Goal: Navigation & Orientation: Find specific page/section

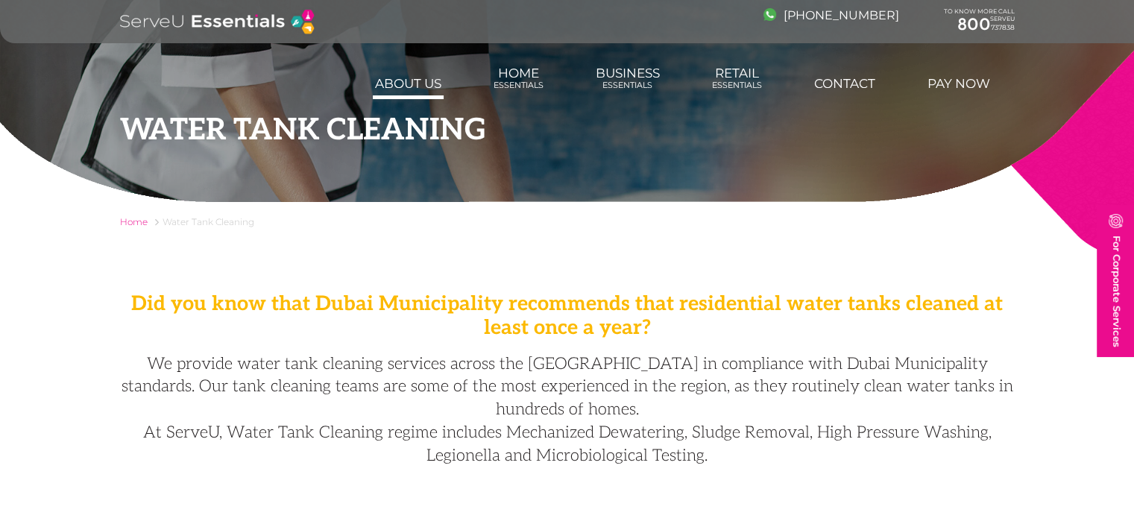
click at [395, 84] on link "About us" at bounding box center [408, 84] width 71 height 30
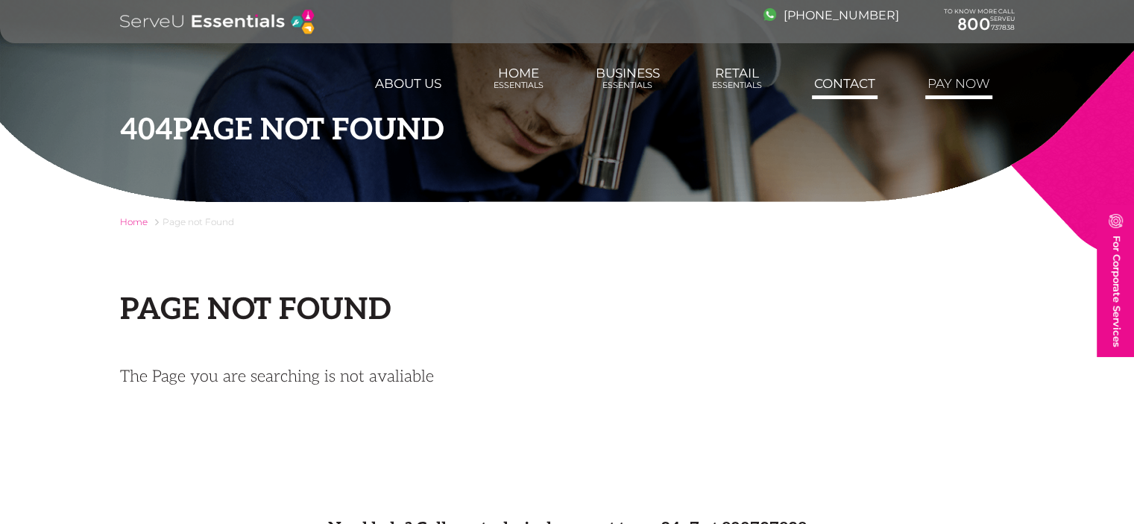
click at [844, 90] on link "Contact" at bounding box center [845, 84] width 66 height 30
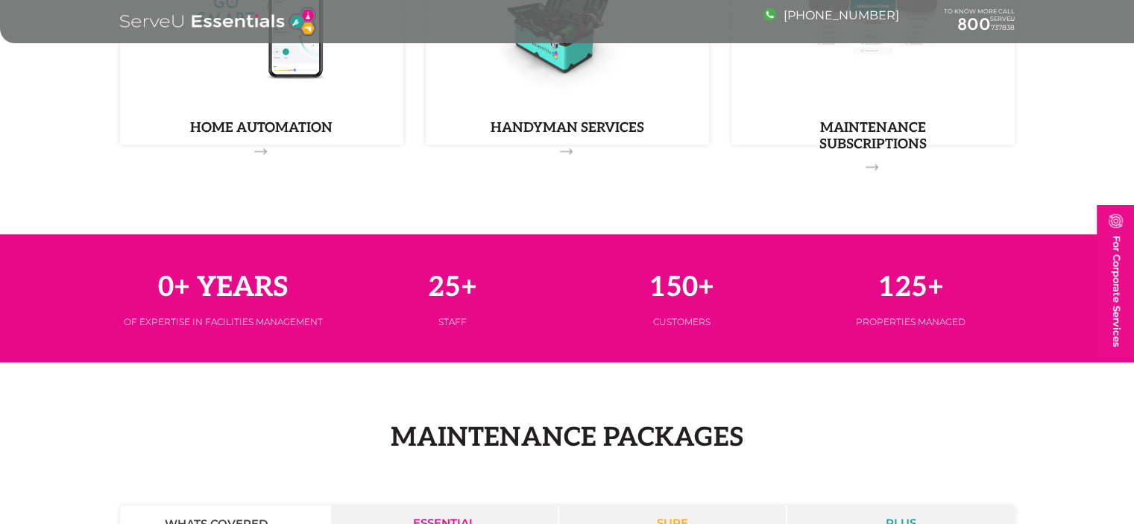
scroll to position [2238, 0]
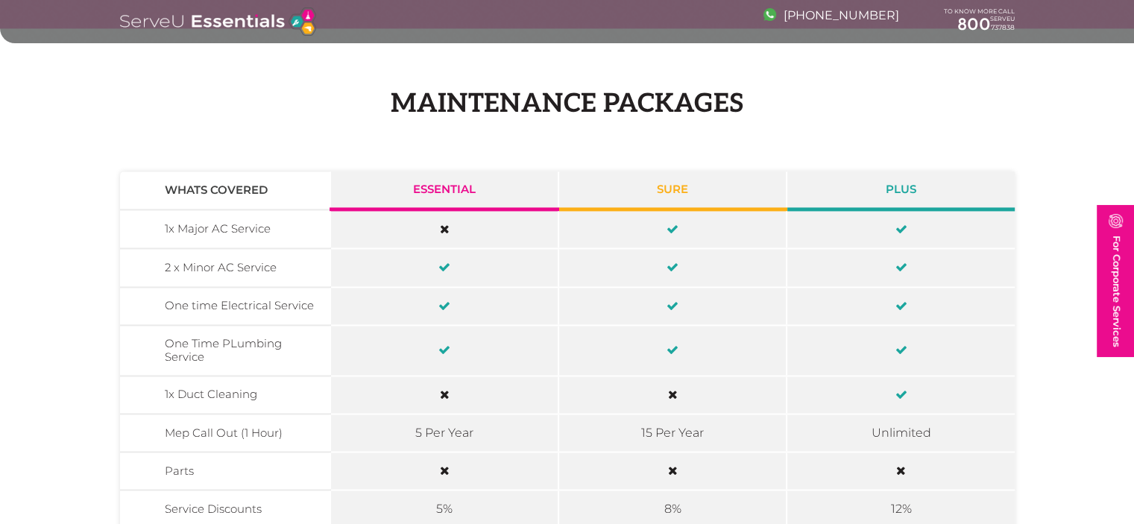
drag, startPoint x: 669, startPoint y: 226, endPoint x: 723, endPoint y: 239, distance: 55.4
click at [723, 239] on td at bounding box center [673, 230] width 228 height 40
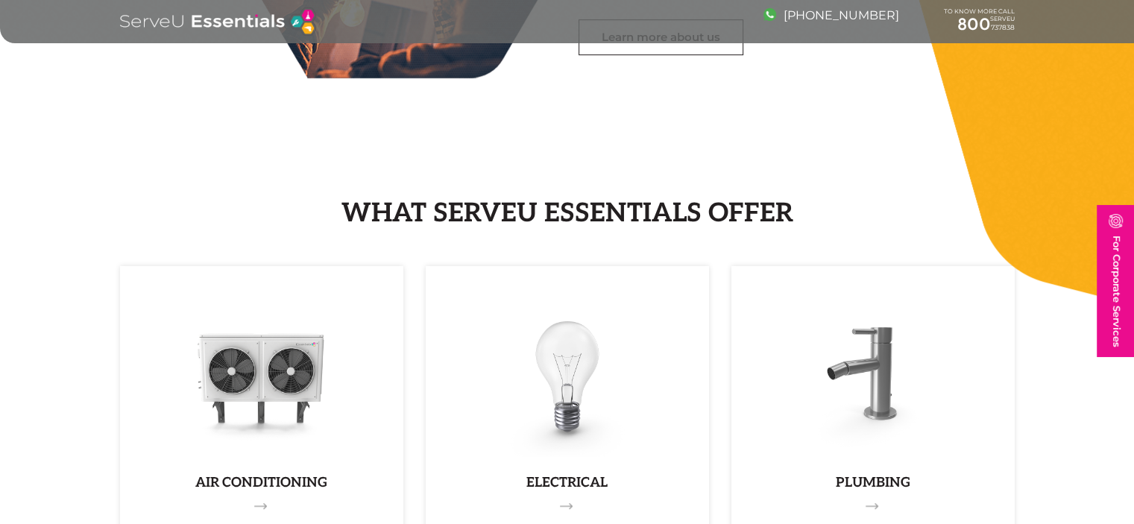
scroll to position [0, 0]
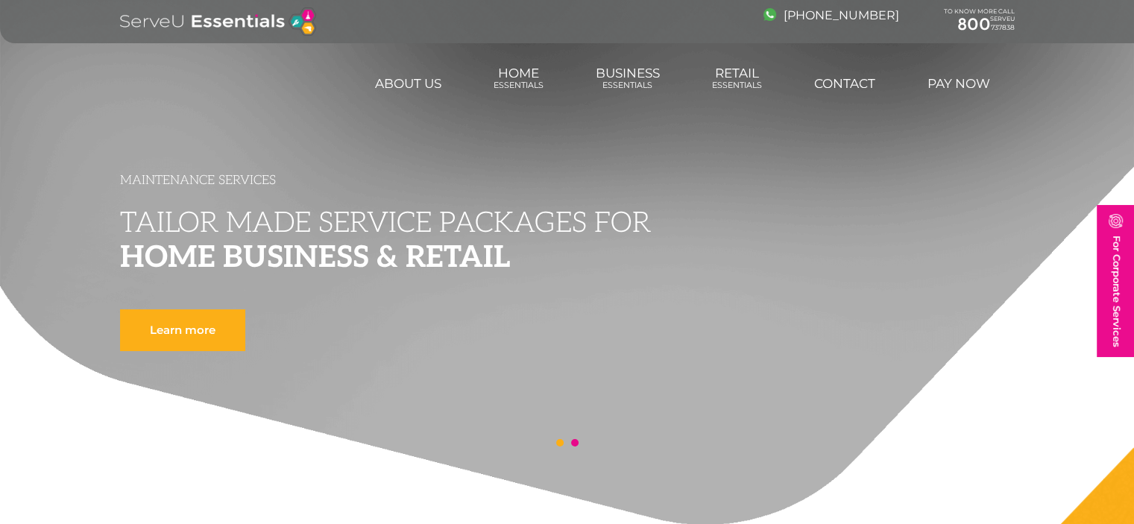
click at [1035, 314] on figure at bounding box center [567, 262] width 1134 height 524
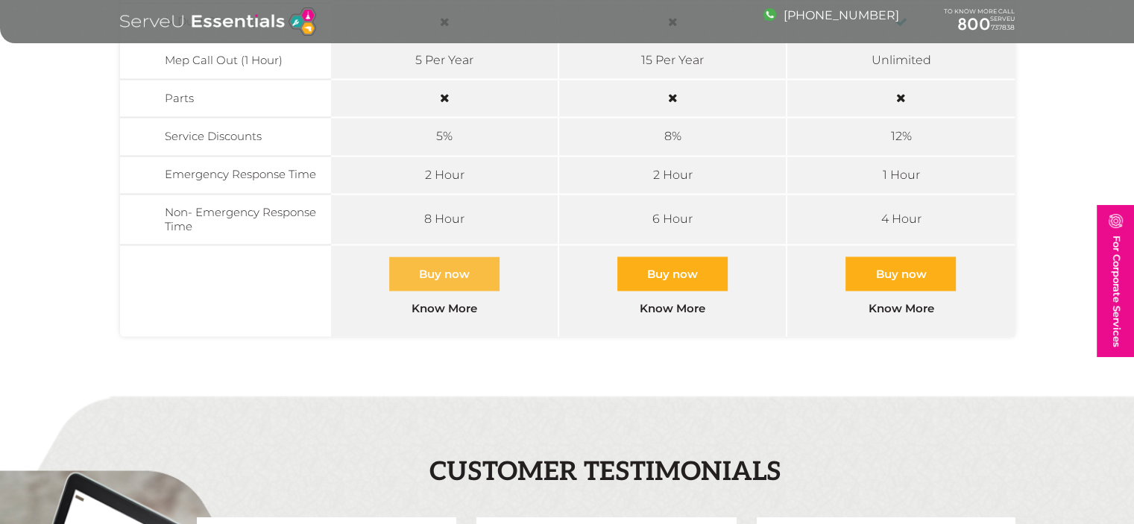
scroll to position [2984, 0]
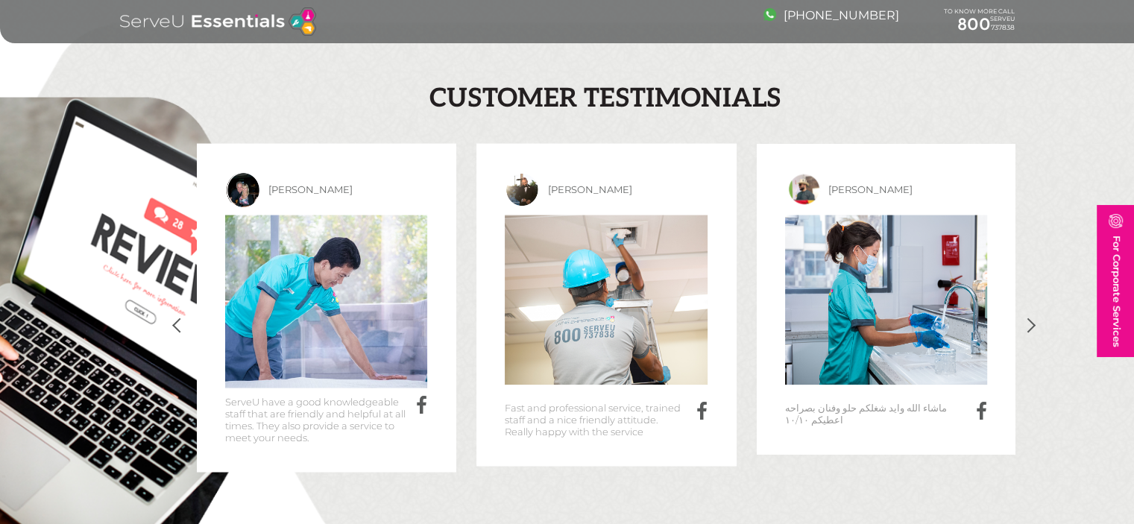
click at [943, 409] on p "ماشاء الله وايد شغلكم حلو وفنان بصراحه اعطيكم ١٠/١٠" at bounding box center [876, 414] width 183 height 24
click at [603, 407] on p "Fast and professional service, trained staff and a nice friendly attitude. Real…" at bounding box center [596, 420] width 183 height 36
click at [978, 404] on icon at bounding box center [981, 414] width 11 height 24
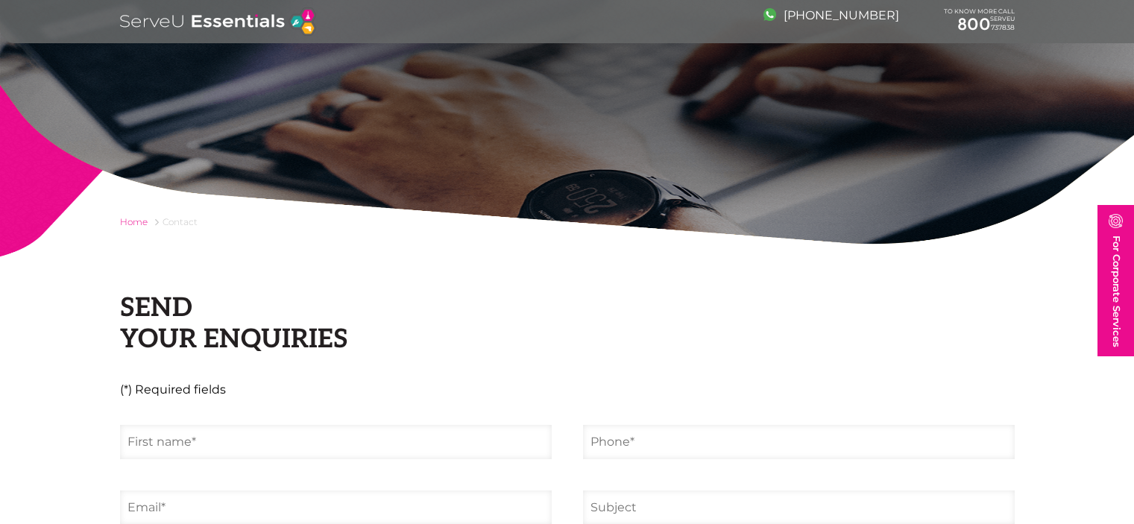
scroll to position [1119, 0]
